Goal: Information Seeking & Learning: Understand process/instructions

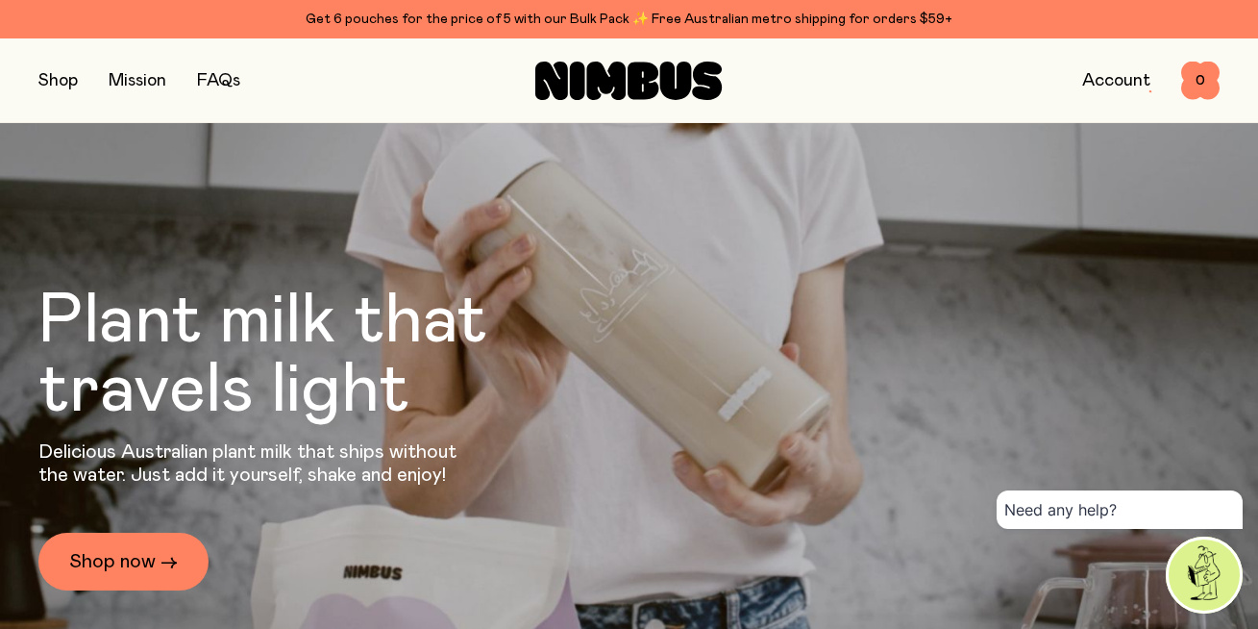
click at [1106, 89] on div "Account" at bounding box center [1116, 80] width 68 height 27
click at [1106, 82] on link "Account" at bounding box center [1116, 80] width 68 height 17
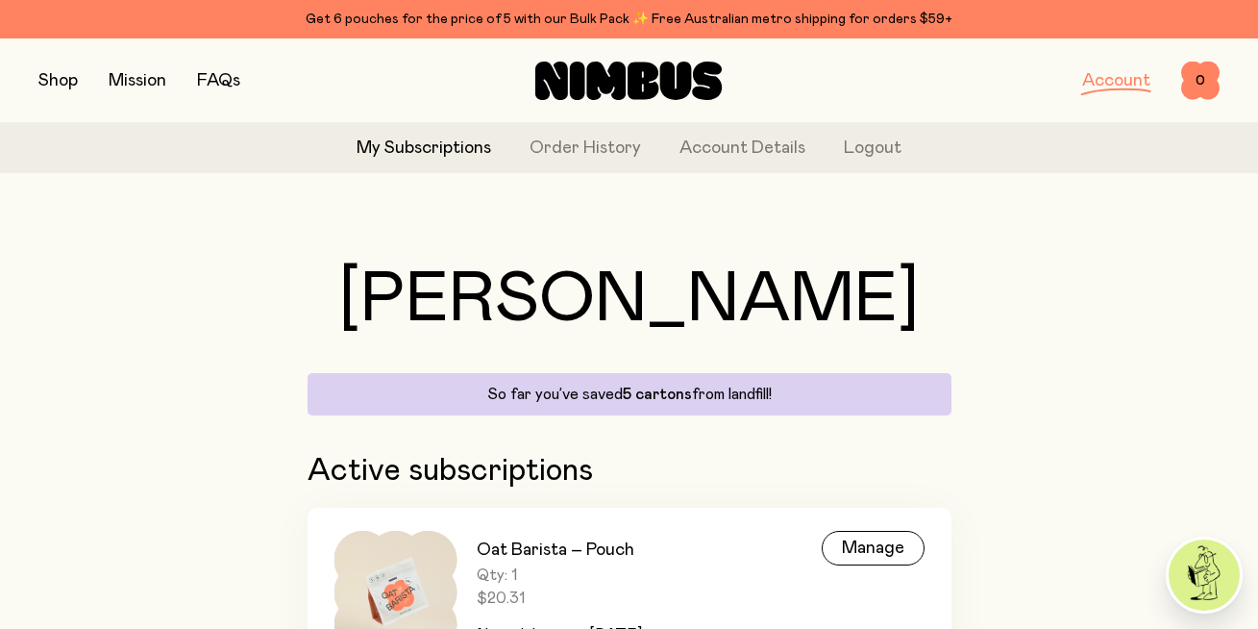
click at [216, 85] on link "FAQs" at bounding box center [218, 80] width 43 height 17
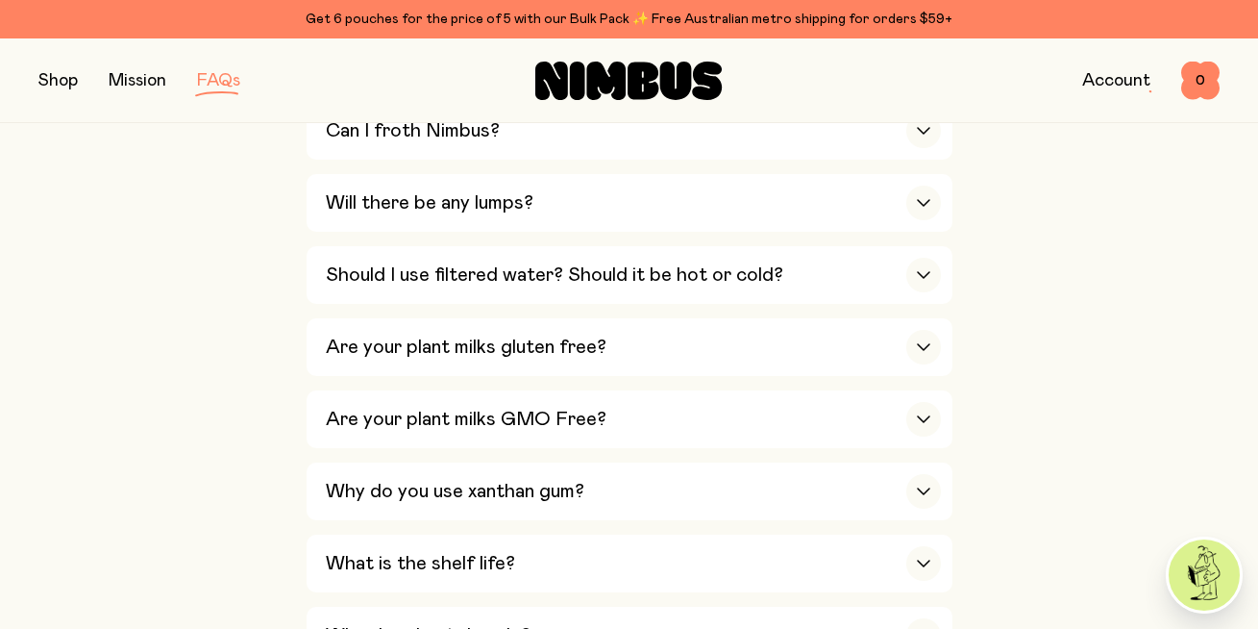
scroll to position [980, 0]
click at [347, 285] on h3 "Should I use filtered water? Should it be hot or cold?" at bounding box center [555, 275] width 458 height 23
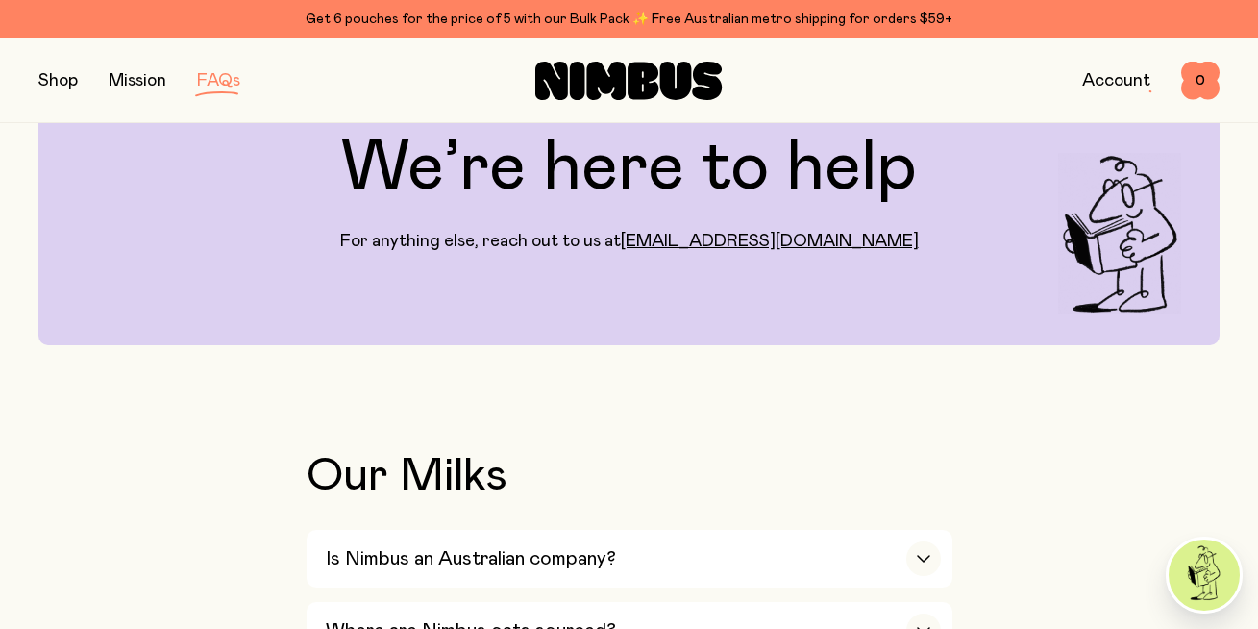
scroll to position [0, 0]
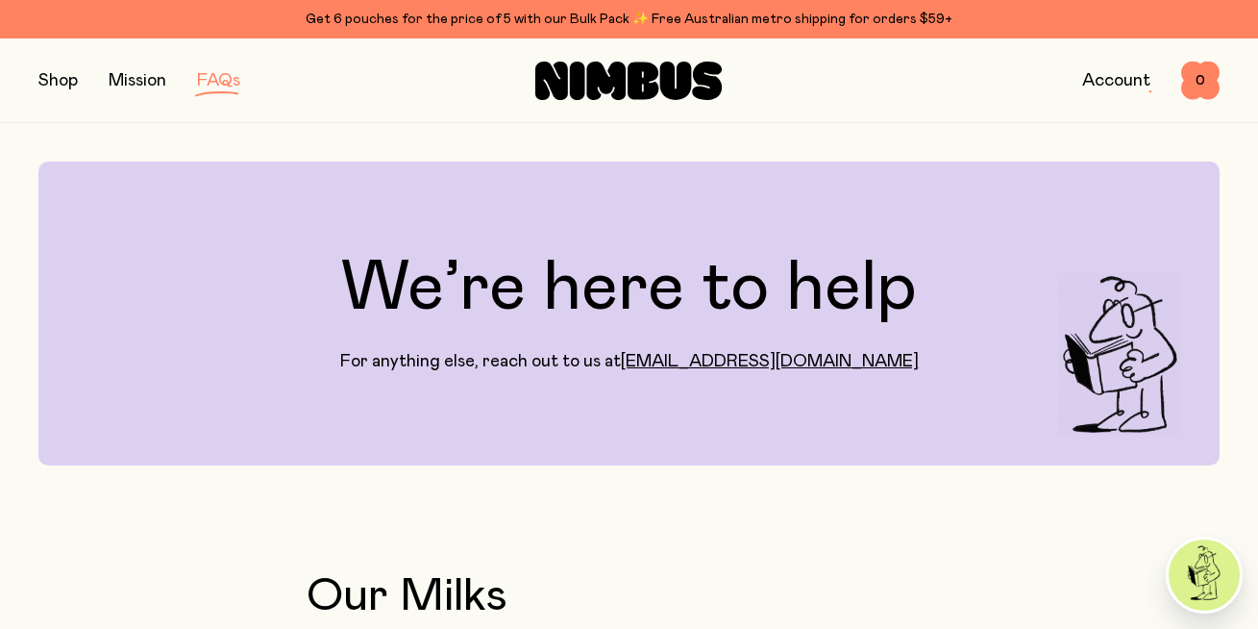
click at [223, 84] on link "FAQs" at bounding box center [218, 80] width 43 height 17
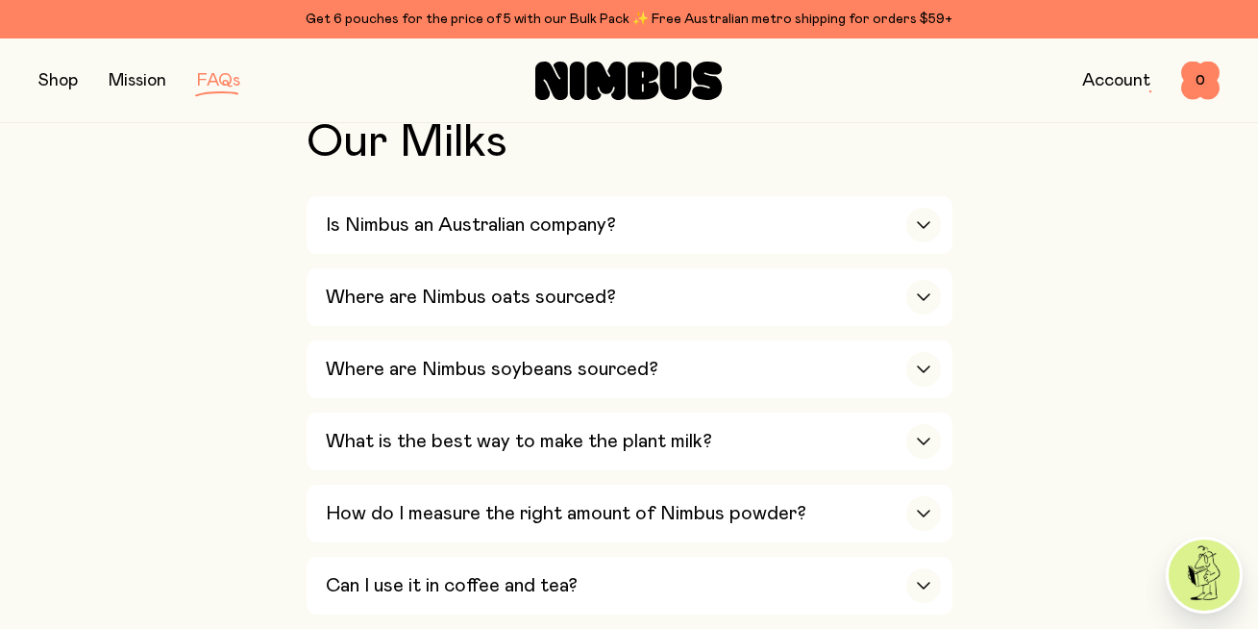
scroll to position [518, 0]
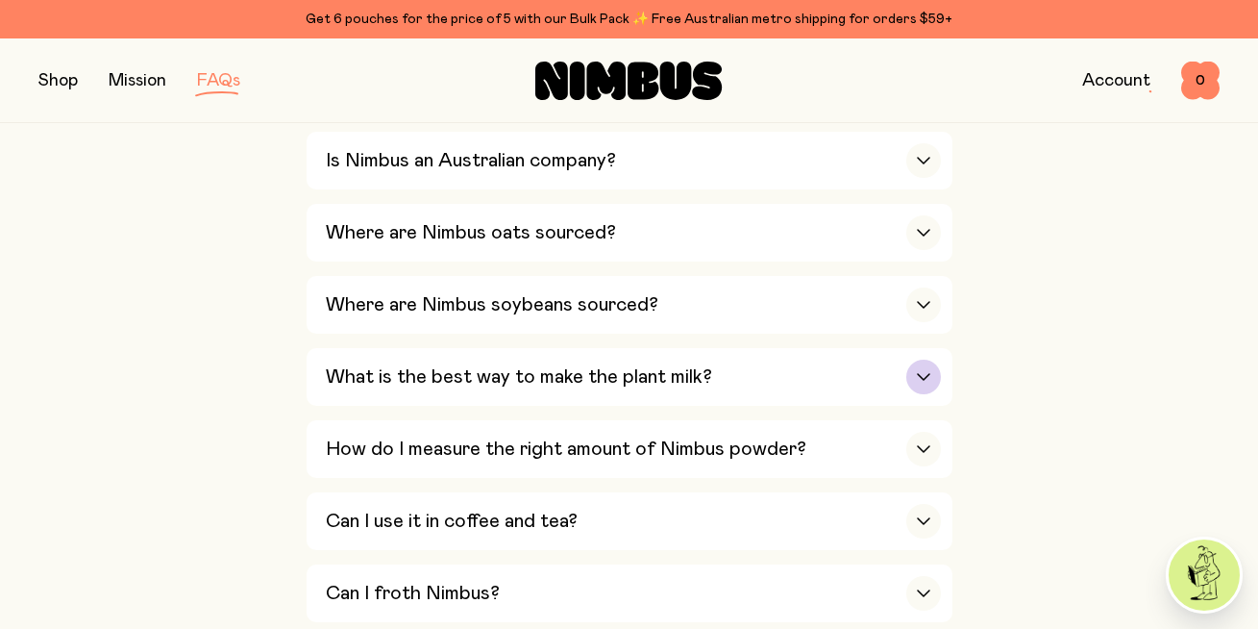
click at [401, 388] on h3 "What is the best way to make the plant milk?" at bounding box center [519, 376] width 386 height 23
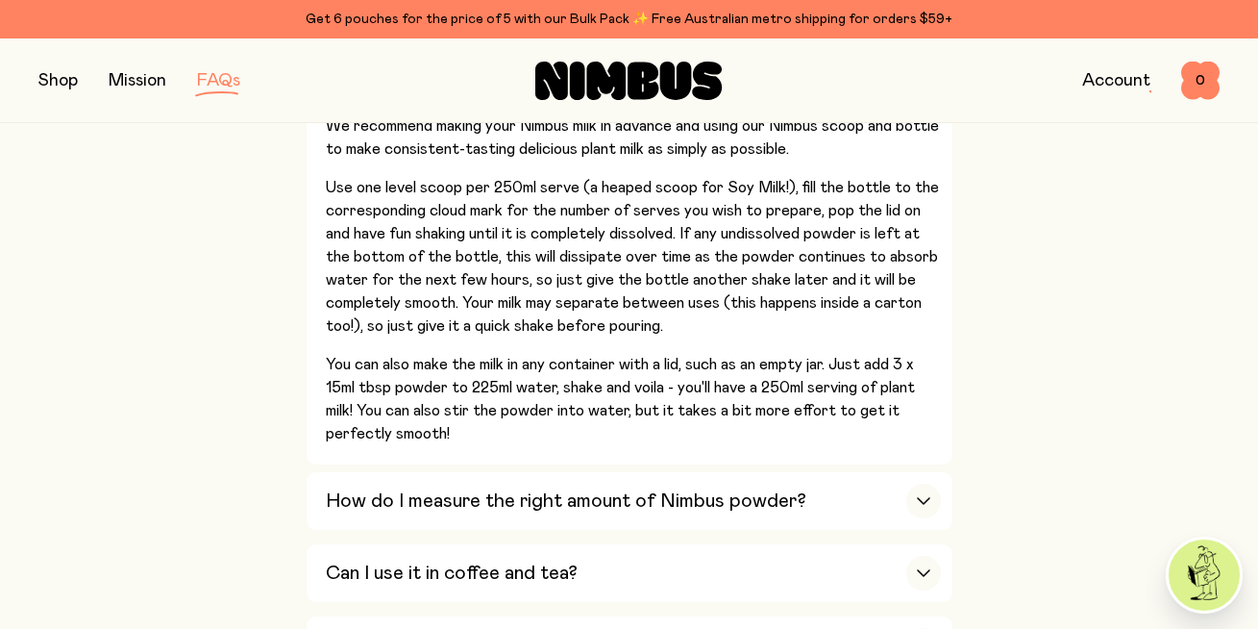
scroll to position [812, 0]
